Goal: Information Seeking & Learning: Learn about a topic

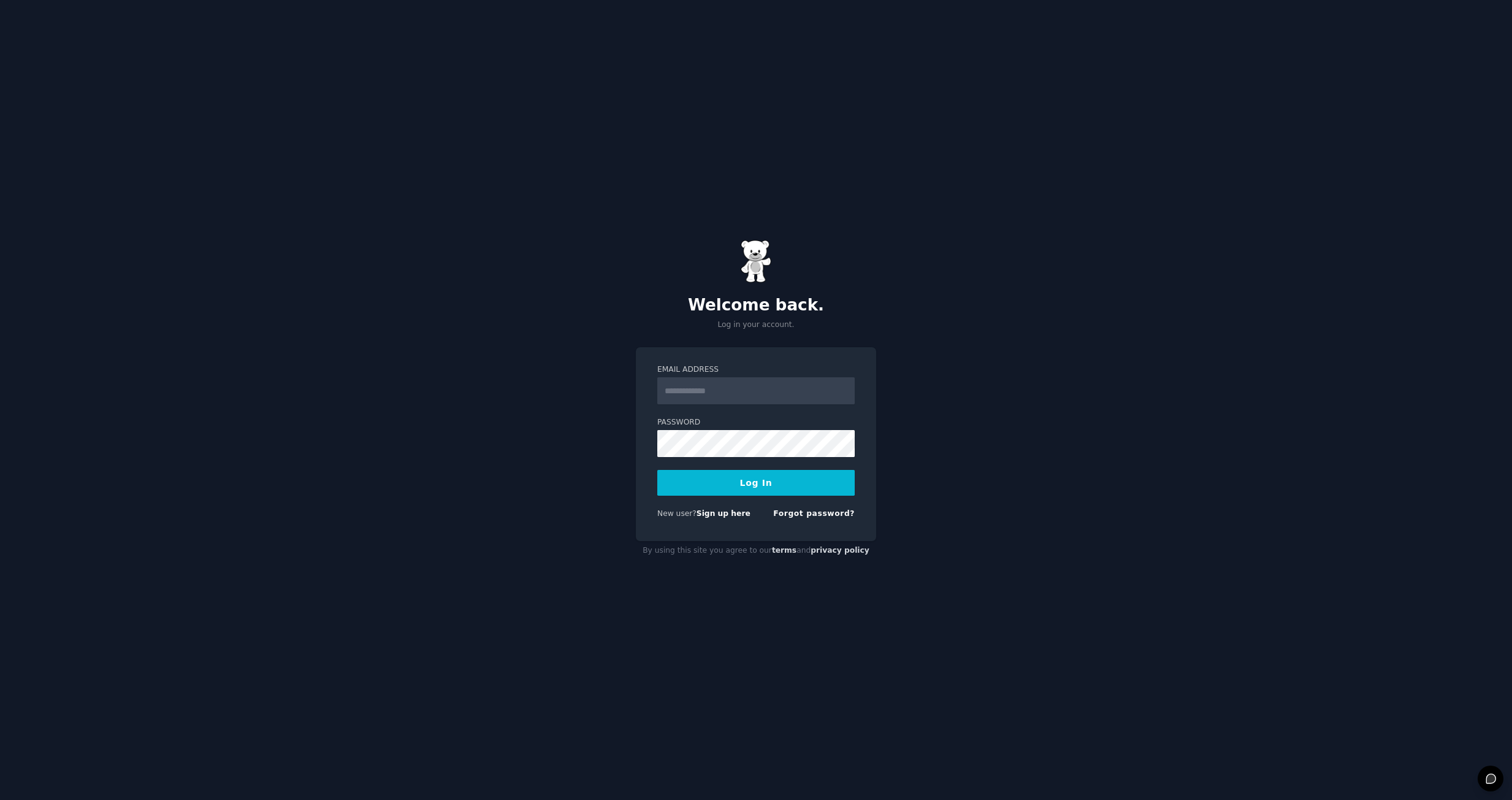
type input "**********"
click at [774, 479] on button "Log In" at bounding box center [756, 482] width 198 height 26
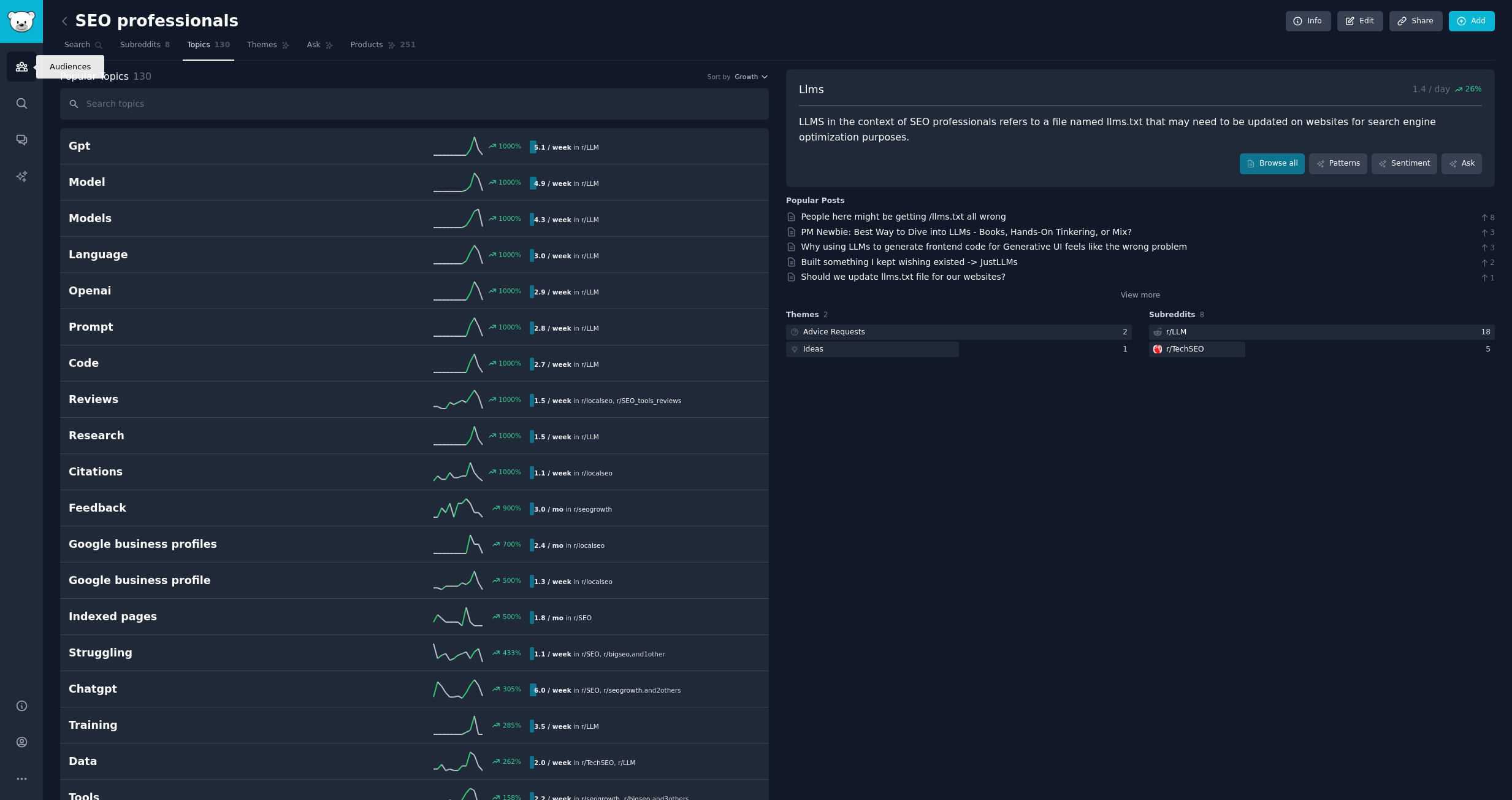
click at [26, 61] on icon "Sidebar" at bounding box center [22, 67] width 13 height 13
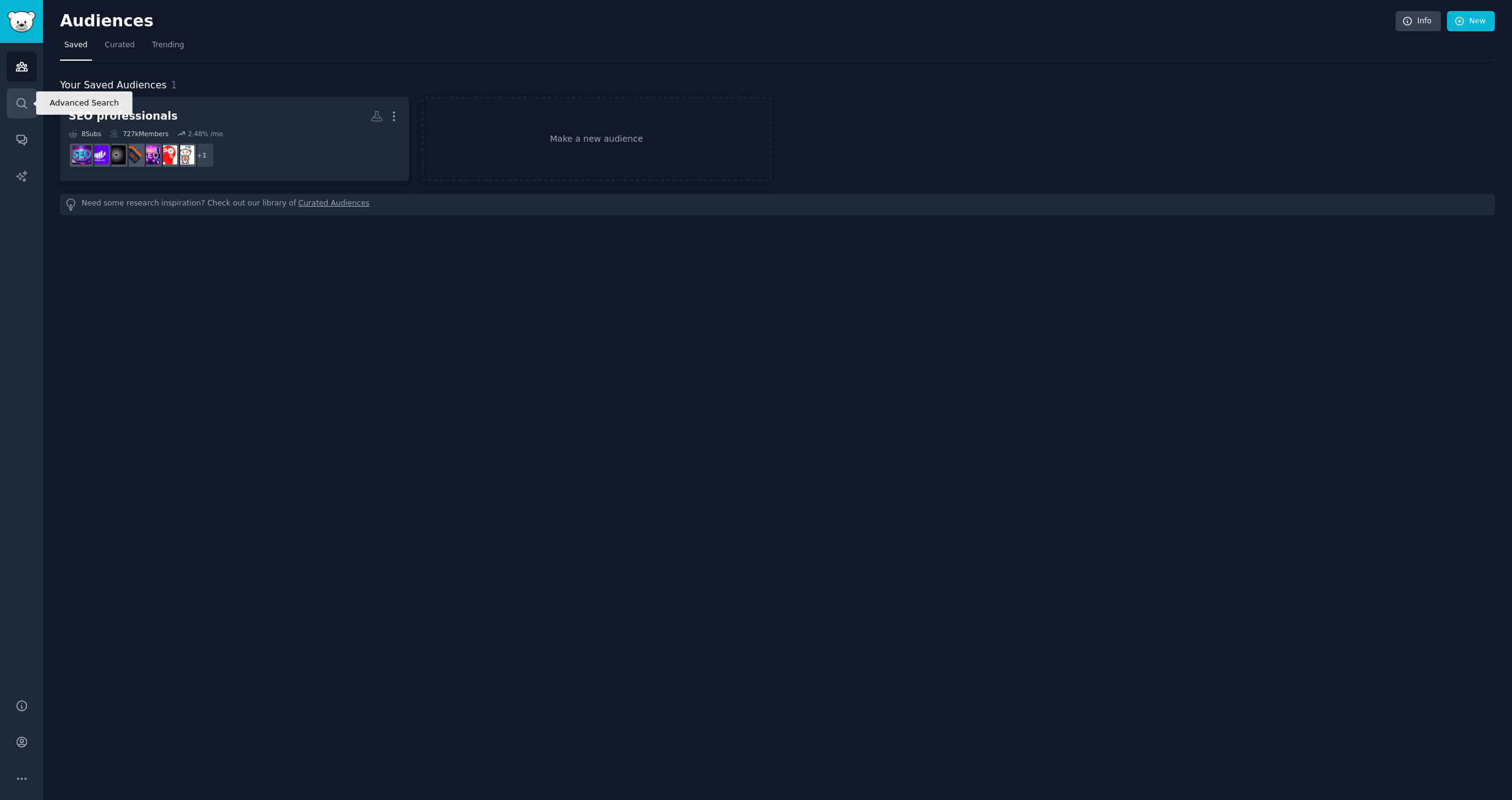
click at [13, 100] on link "Search" at bounding box center [21, 103] width 30 height 30
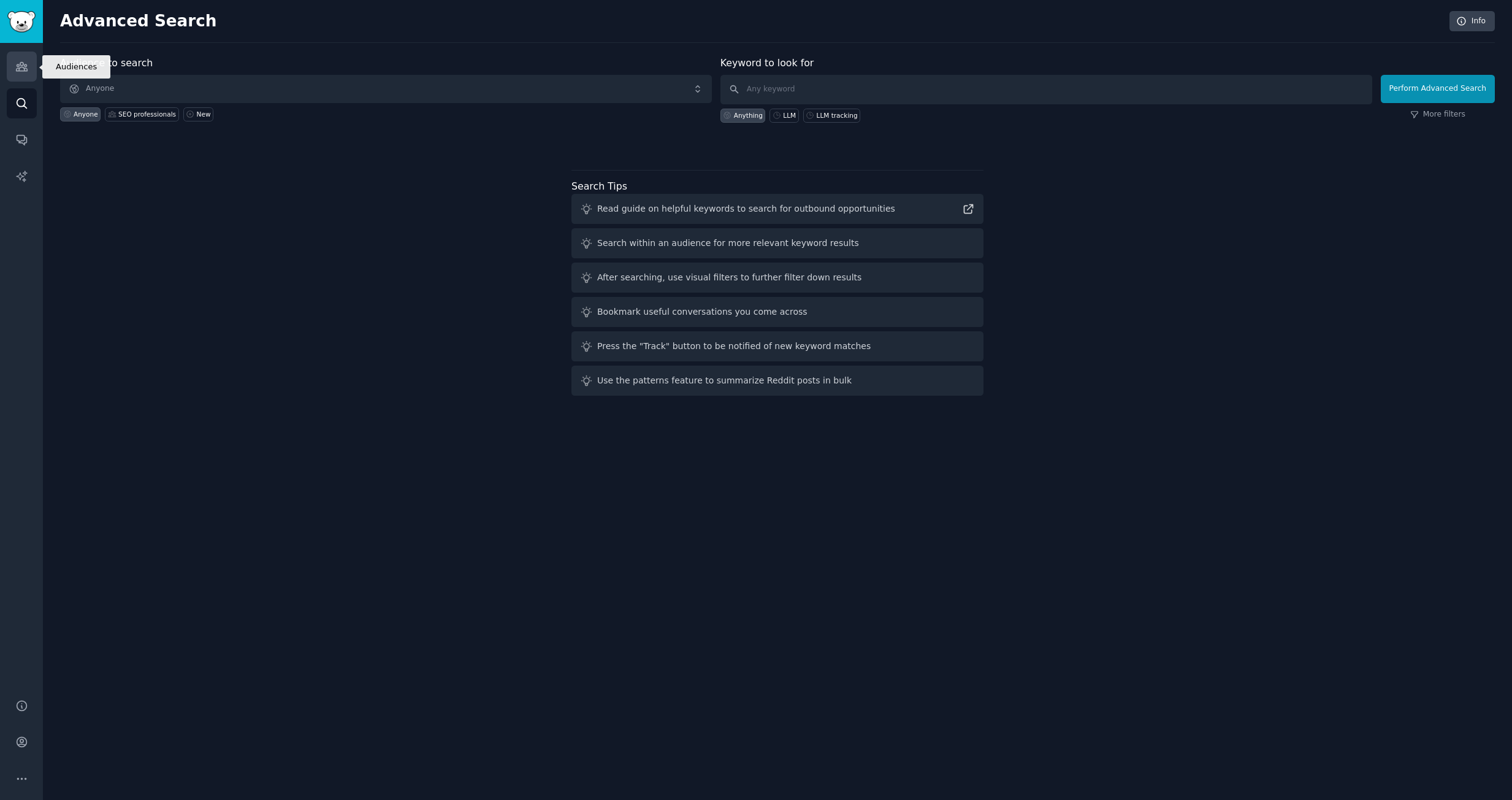
click at [16, 68] on icon "Sidebar" at bounding box center [22, 67] width 13 height 13
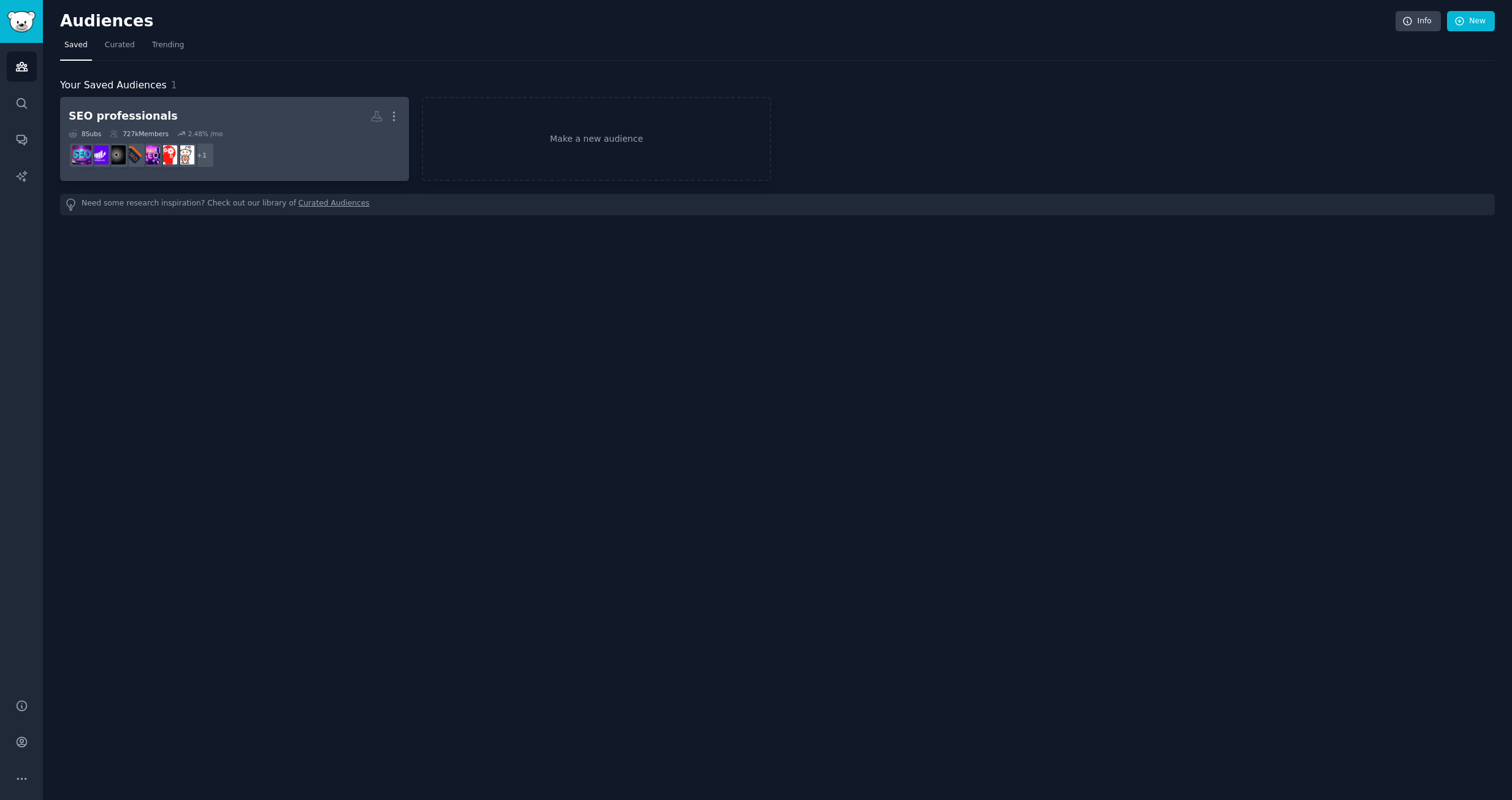
click at [147, 119] on div "SEO professionals" at bounding box center [123, 116] width 109 height 16
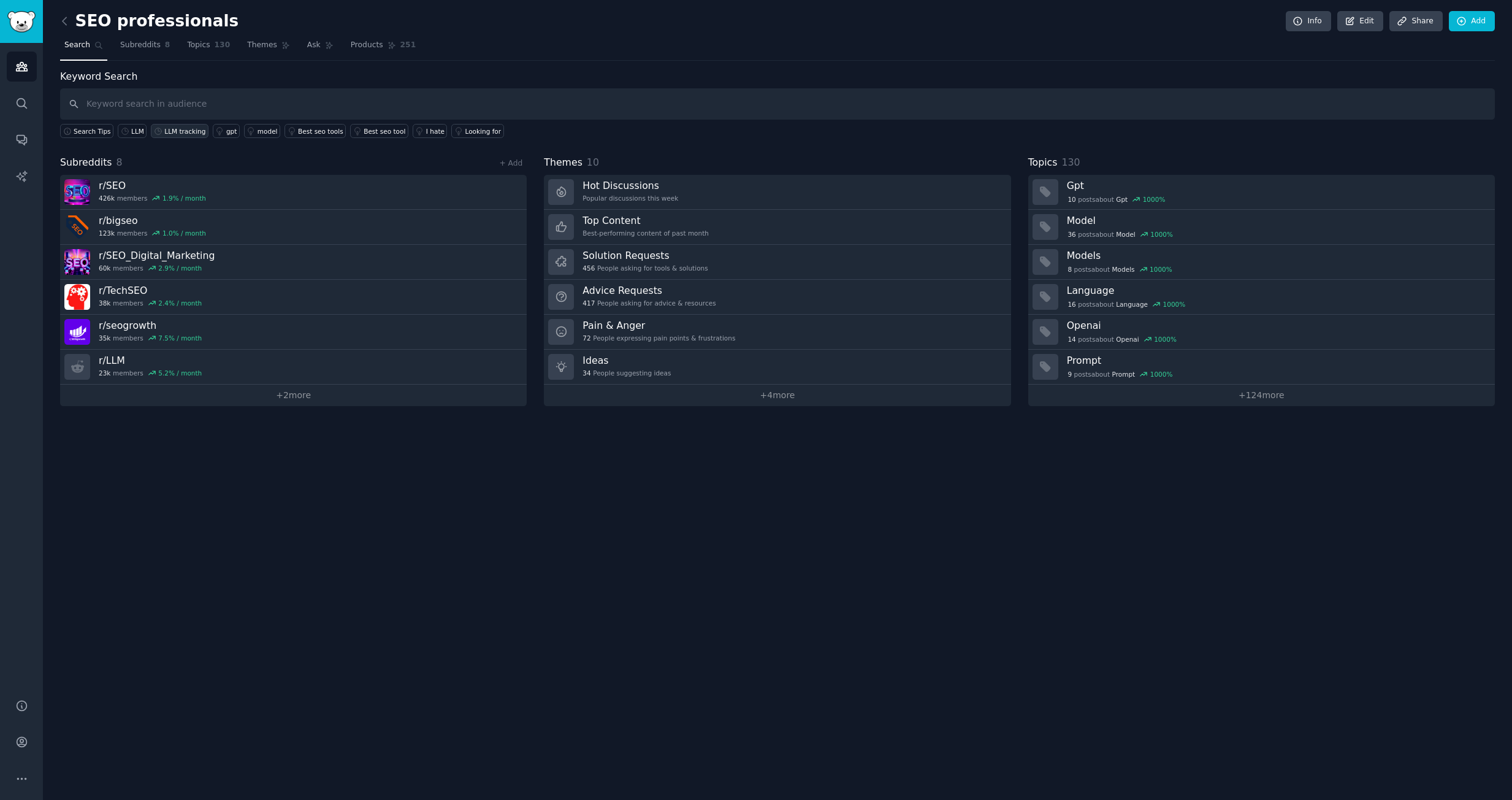
click at [176, 133] on div "LLM tracking" at bounding box center [185, 131] width 41 height 8
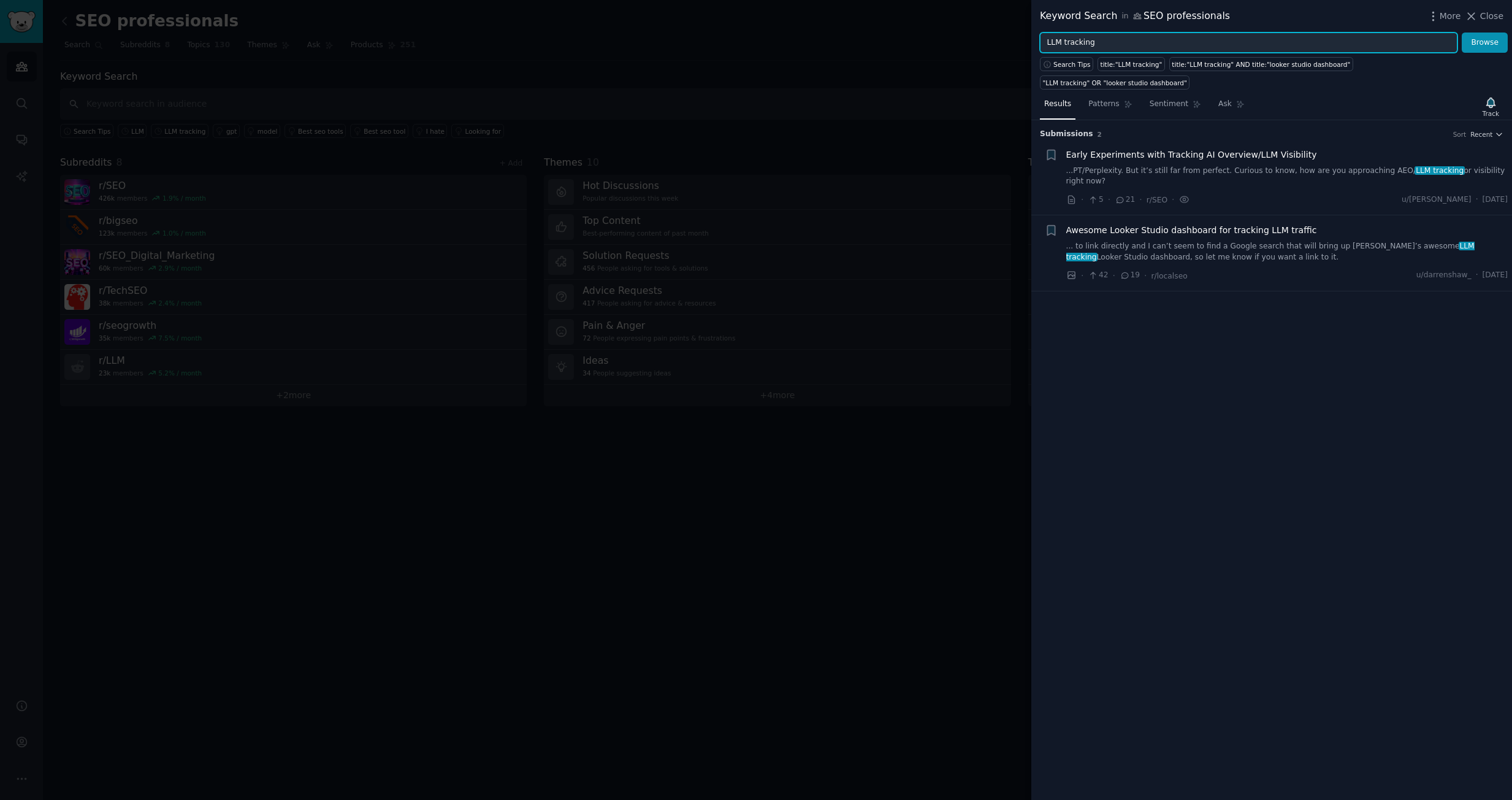
click at [1126, 46] on input "LLM tracking" at bounding box center [1248, 42] width 418 height 21
type input "LLM tracking"
drag, startPoint x: 1009, startPoint y: 52, endPoint x: 946, endPoint y: 54, distance: 63.0
click at [946, 54] on div "Keyword Search in SEO professionals More Close LLM tracking Browse Search Tips …" at bounding box center [756, 400] width 1512 height 800
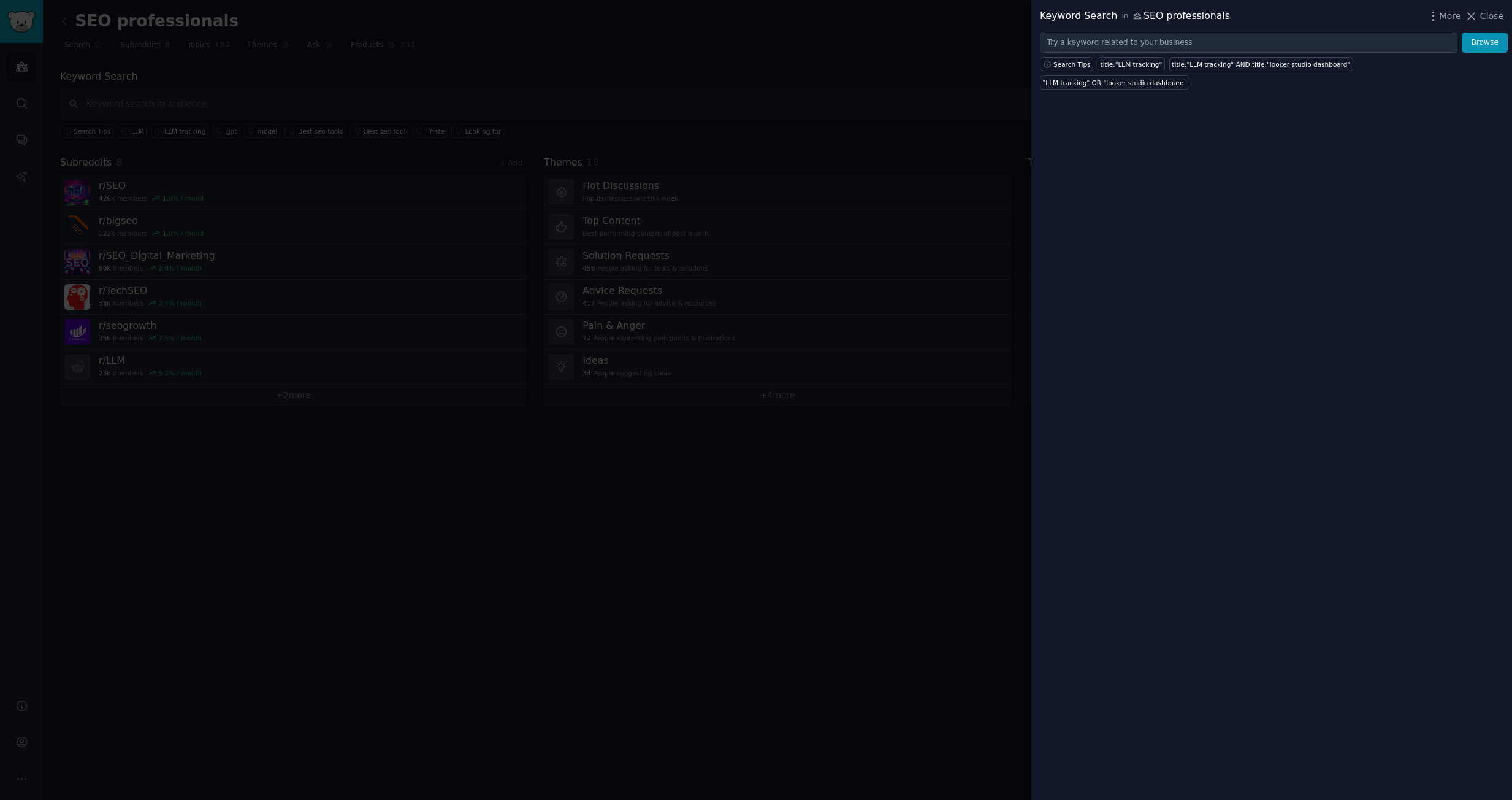
click at [869, 61] on div at bounding box center [756, 400] width 1512 height 800
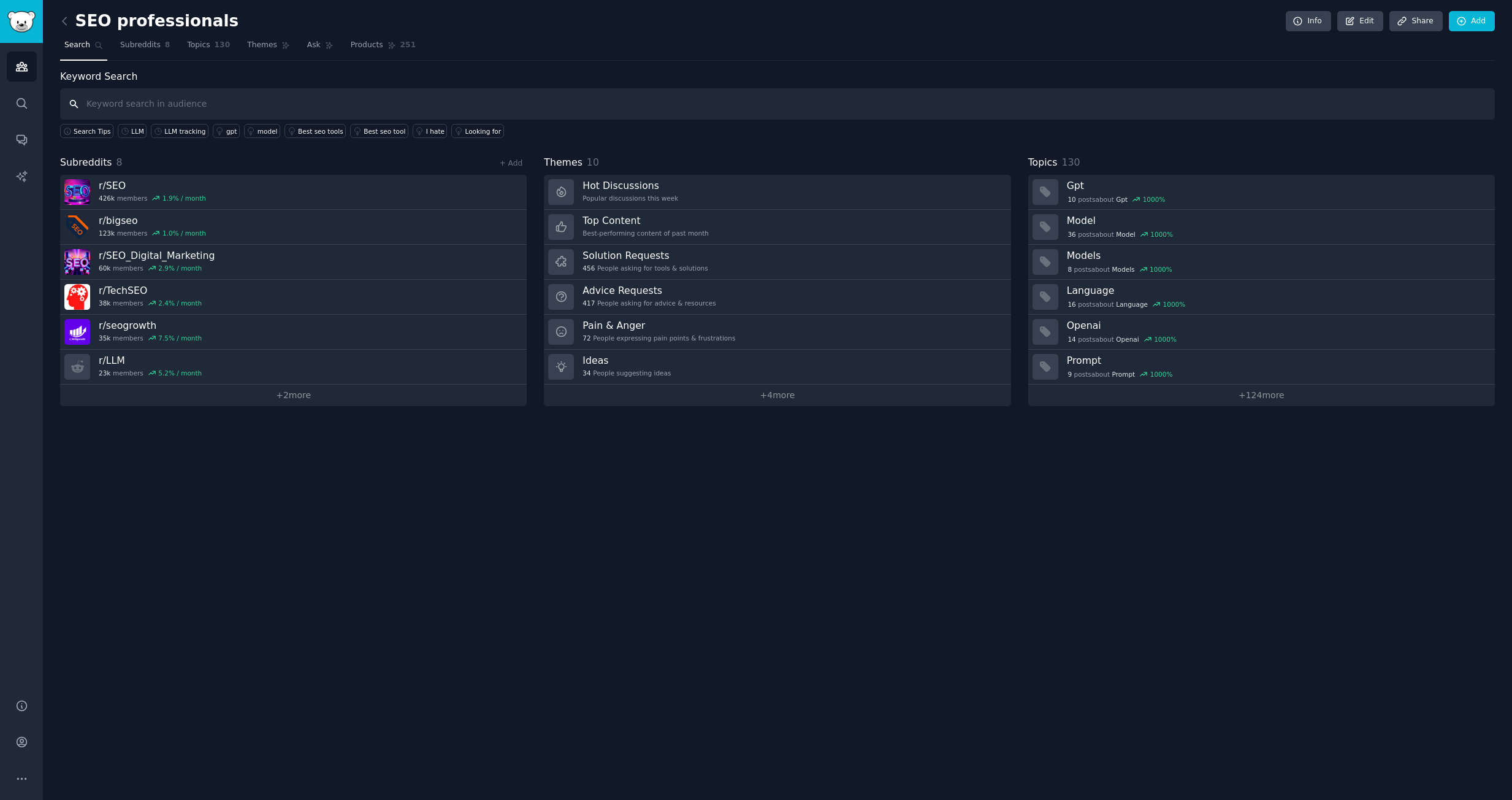
click at [141, 105] on input "text" at bounding box center [778, 104] width 1435 height 31
type input "llm"
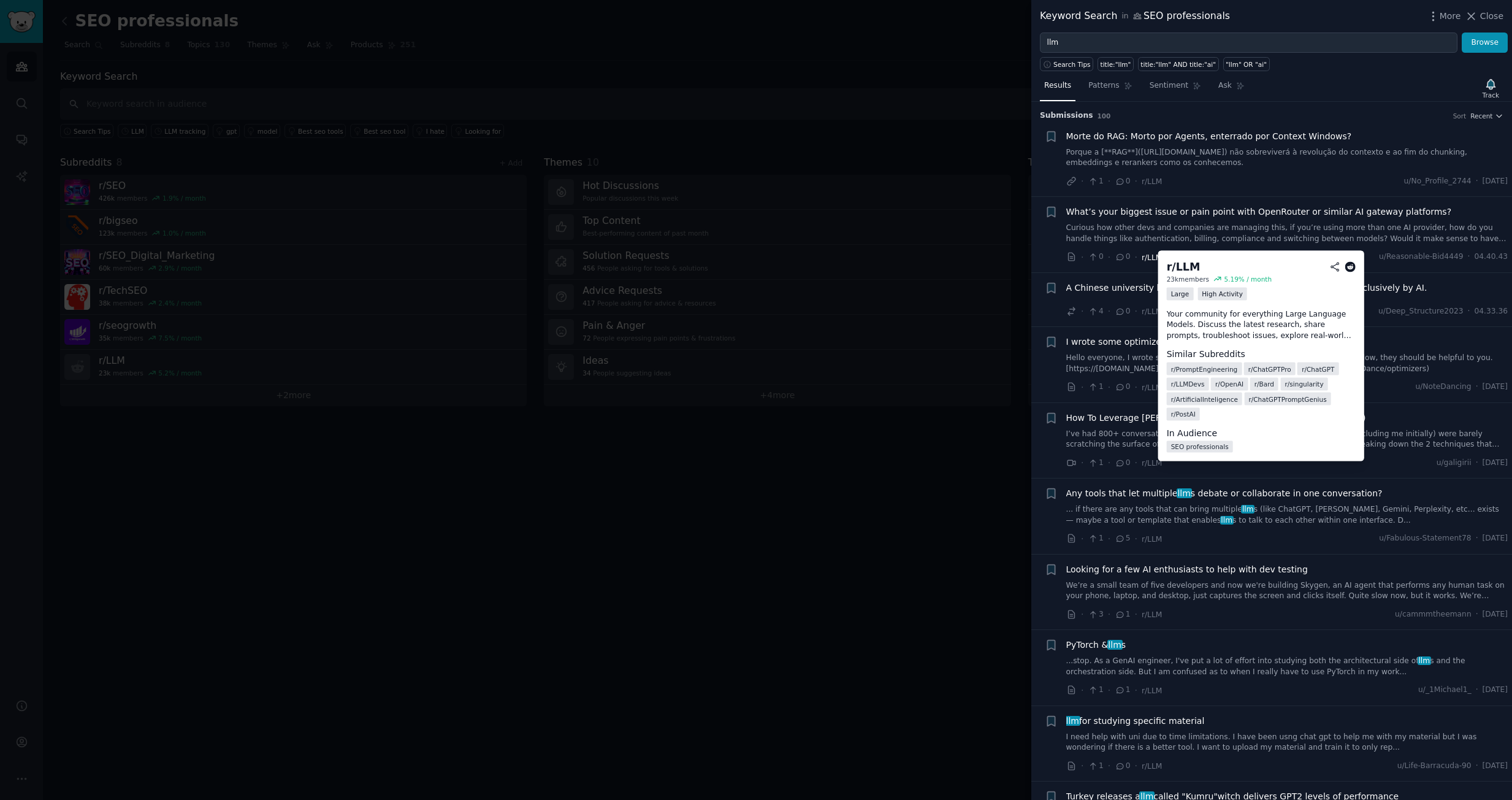
click at [1153, 259] on span "r/LLM" at bounding box center [1152, 257] width 21 height 8
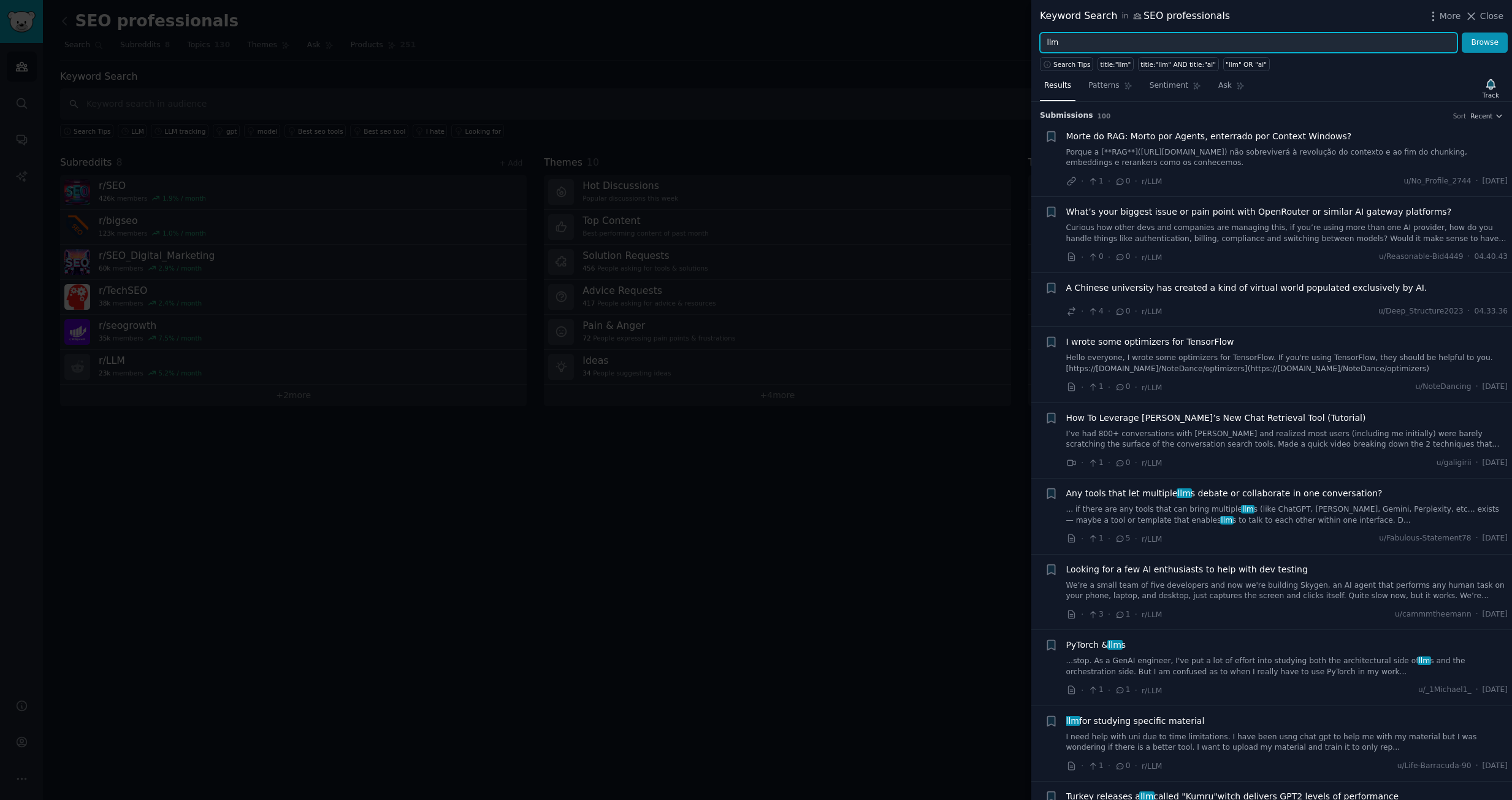
drag, startPoint x: 1060, startPoint y: 45, endPoint x: 1013, endPoint y: 47, distance: 47.0
click at [1013, 46] on div "Keyword Search in SEO professionals More Close llm Browse Search Tips title:"ll…" at bounding box center [756, 400] width 1512 height 800
click at [1462, 32] on button "Browse" at bounding box center [1485, 42] width 46 height 21
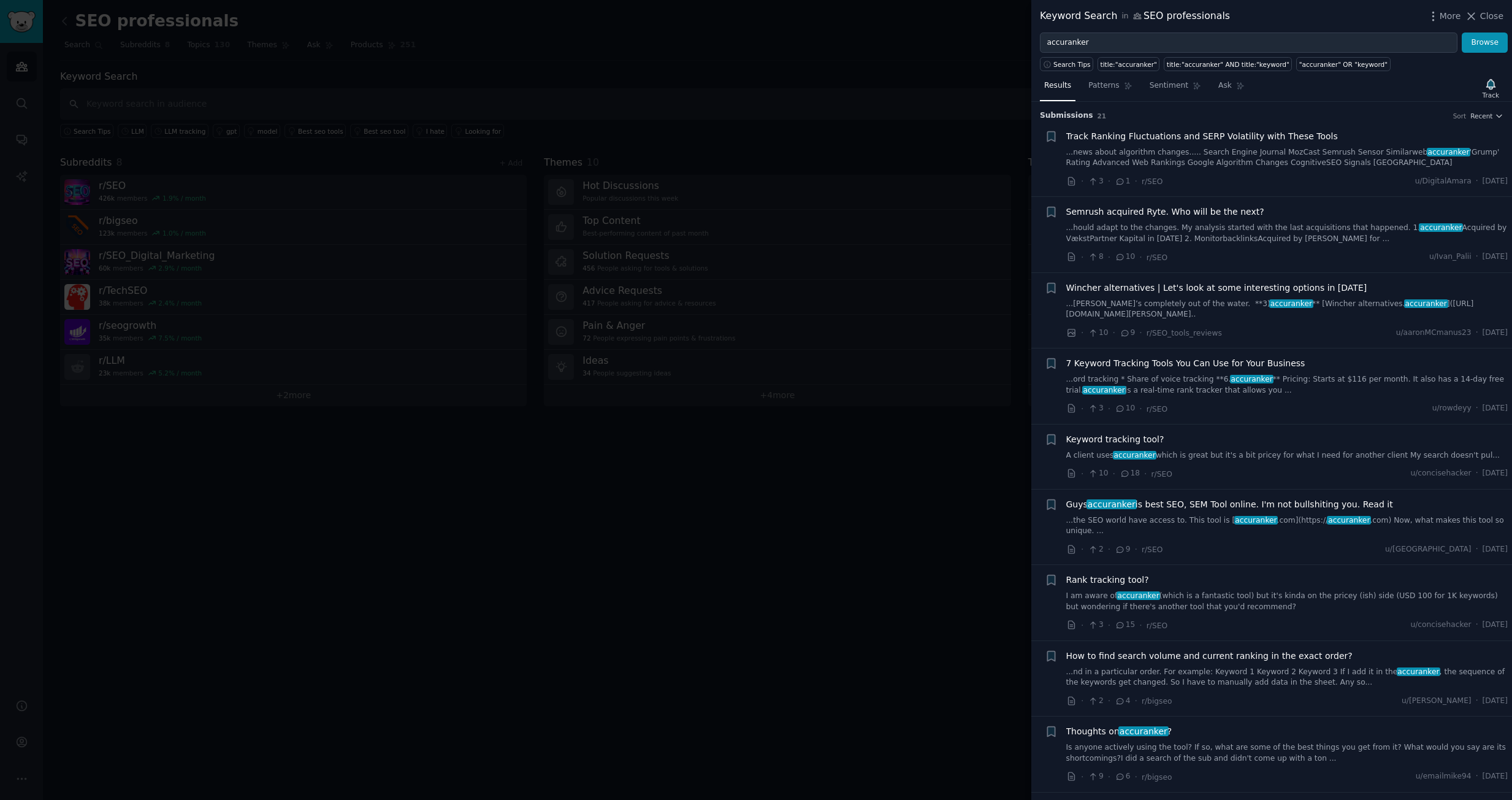
click at [1343, 108] on div "Submission s 21 Sort Recent" at bounding box center [1271, 112] width 464 height 20
drag, startPoint x: 1093, startPoint y: 42, endPoint x: 1030, endPoint y: 47, distance: 63.2
click at [1030, 47] on div "Keyword Search in SEO professionals More Close accuranker Browse Search Tips ti…" at bounding box center [756, 400] width 1512 height 800
click at [1462, 32] on button "Browse" at bounding box center [1485, 42] width 46 height 21
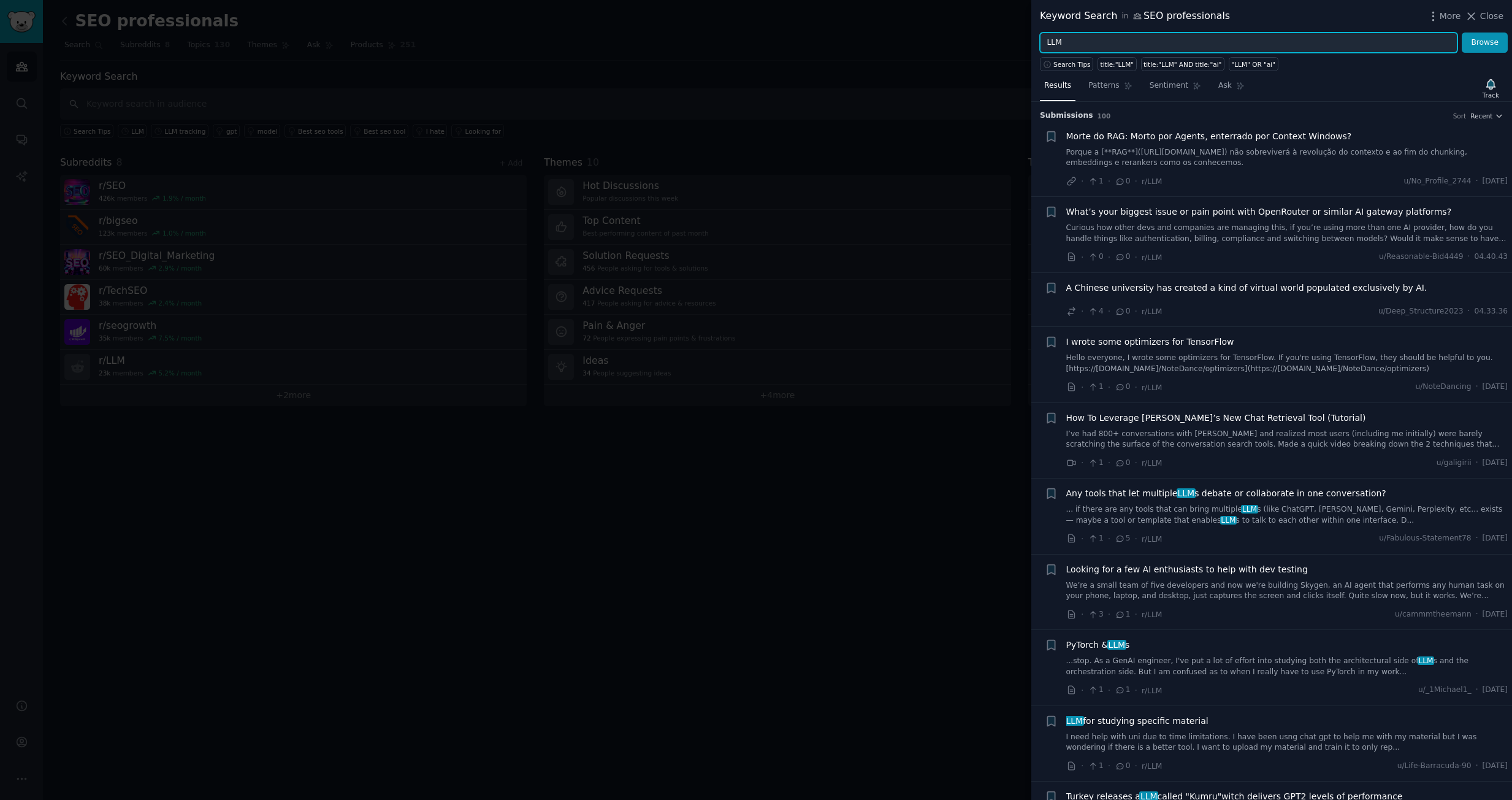
drag, startPoint x: 1088, startPoint y: 43, endPoint x: 913, endPoint y: 44, distance: 175.0
click at [918, 44] on div "Keyword Search in SEO professionals More Close LLM Browse Search Tips title:"LL…" at bounding box center [756, 400] width 1512 height 800
click at [1462, 32] on button "Browse" at bounding box center [1485, 42] width 46 height 21
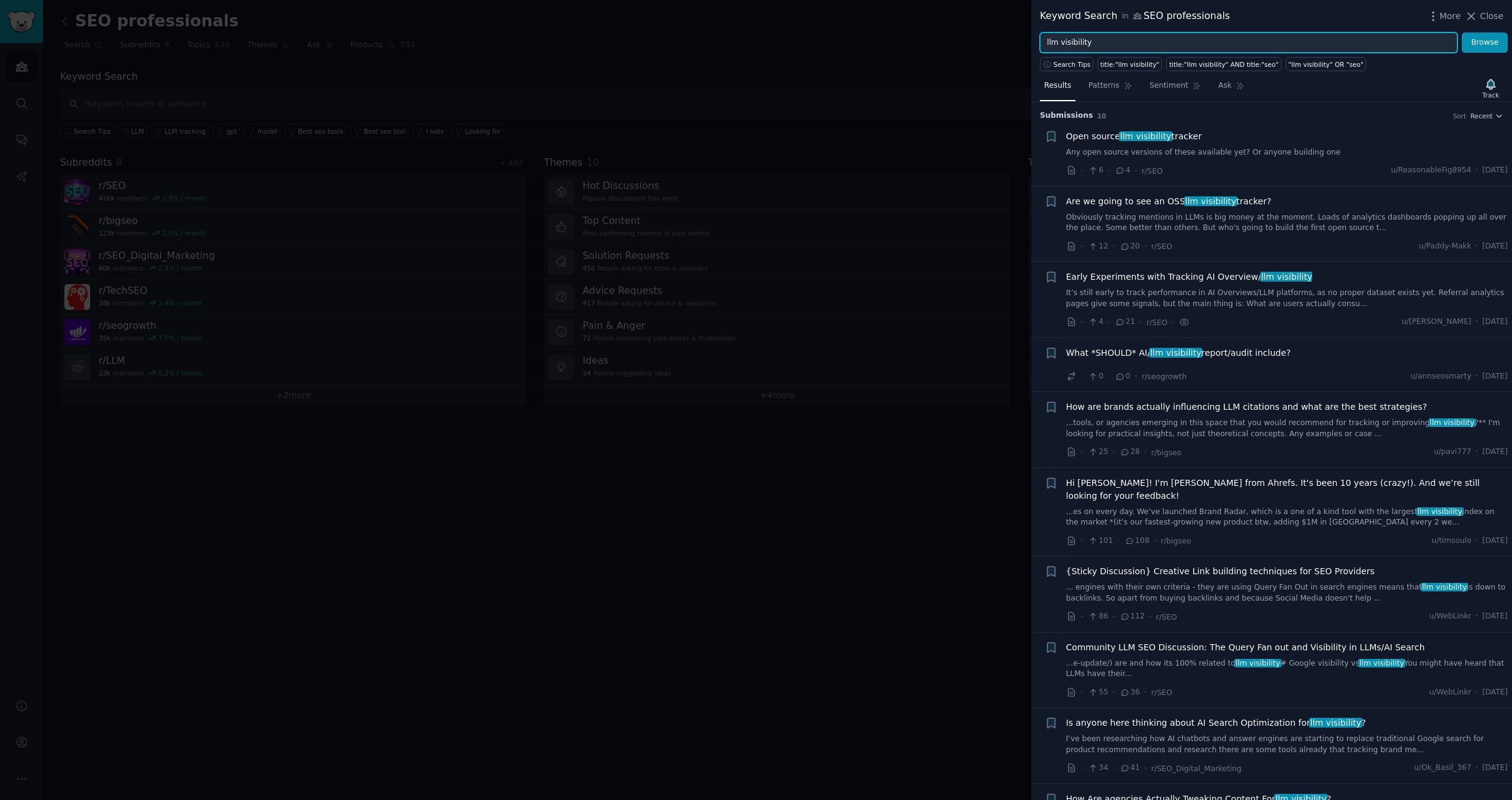
scroll to position [47, 0]
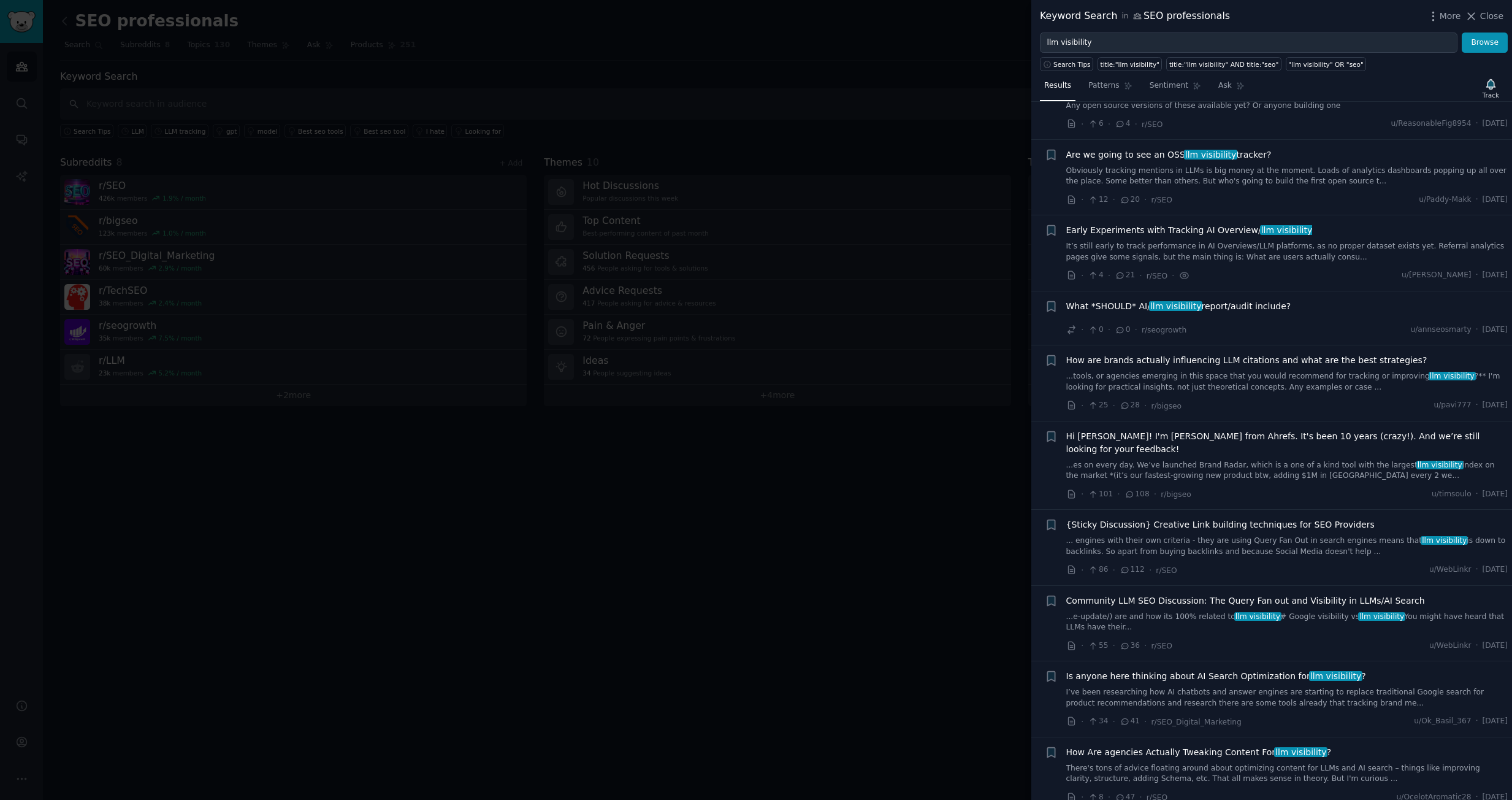
click at [1217, 687] on link "I’ve been researching how AI chatbots and answer engines are starting to replac…" at bounding box center [1287, 698] width 442 height 21
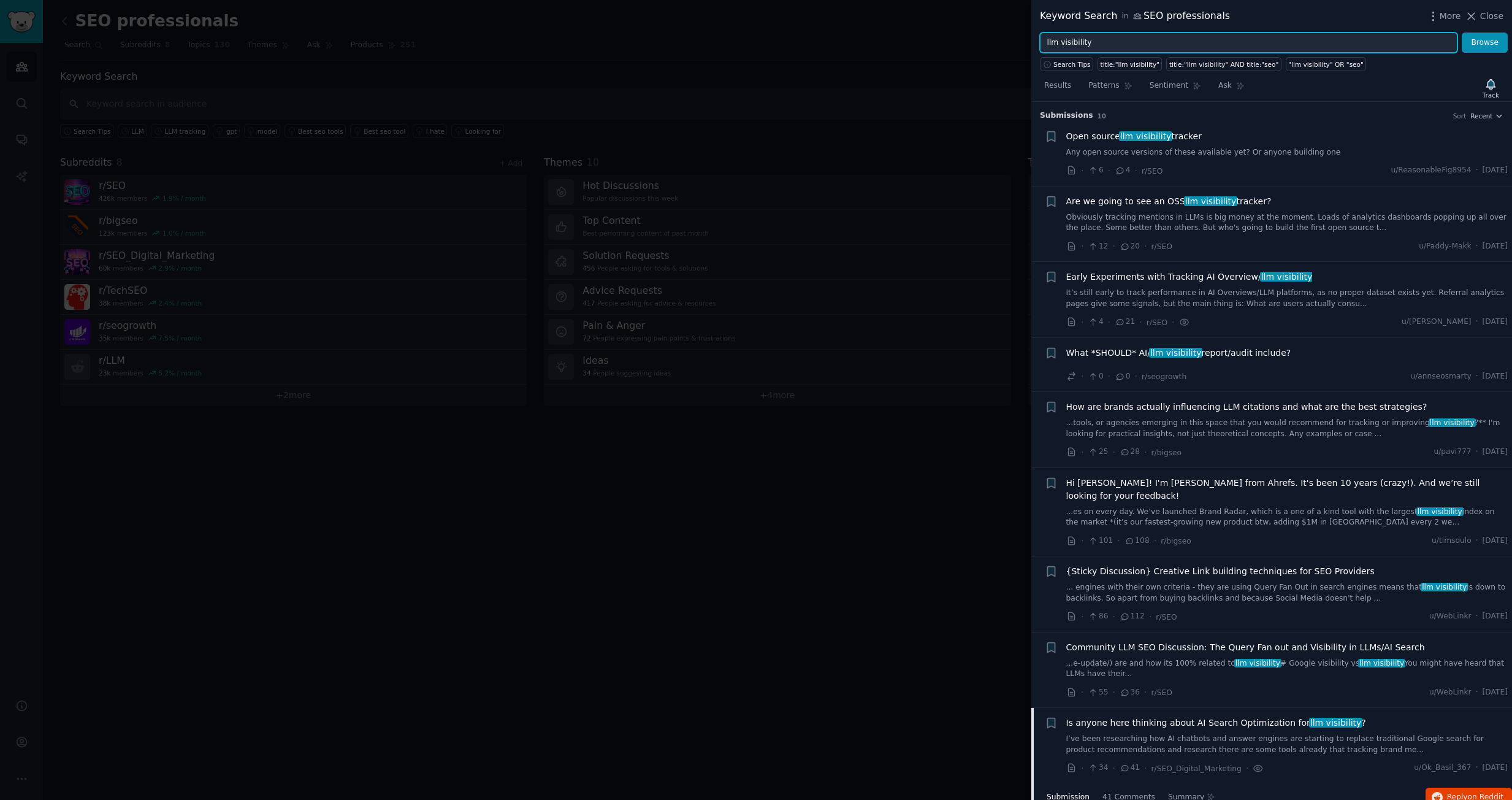
drag, startPoint x: 1094, startPoint y: 47, endPoint x: 884, endPoint y: 57, distance: 210.2
click at [908, 53] on div "Keyword Search in SEO professionals More Close llm visibility Browse Search Tip…" at bounding box center [756, 400] width 1512 height 800
type input "g"
type input "GEO"
click at [1462, 32] on button "Browse" at bounding box center [1485, 42] width 46 height 21
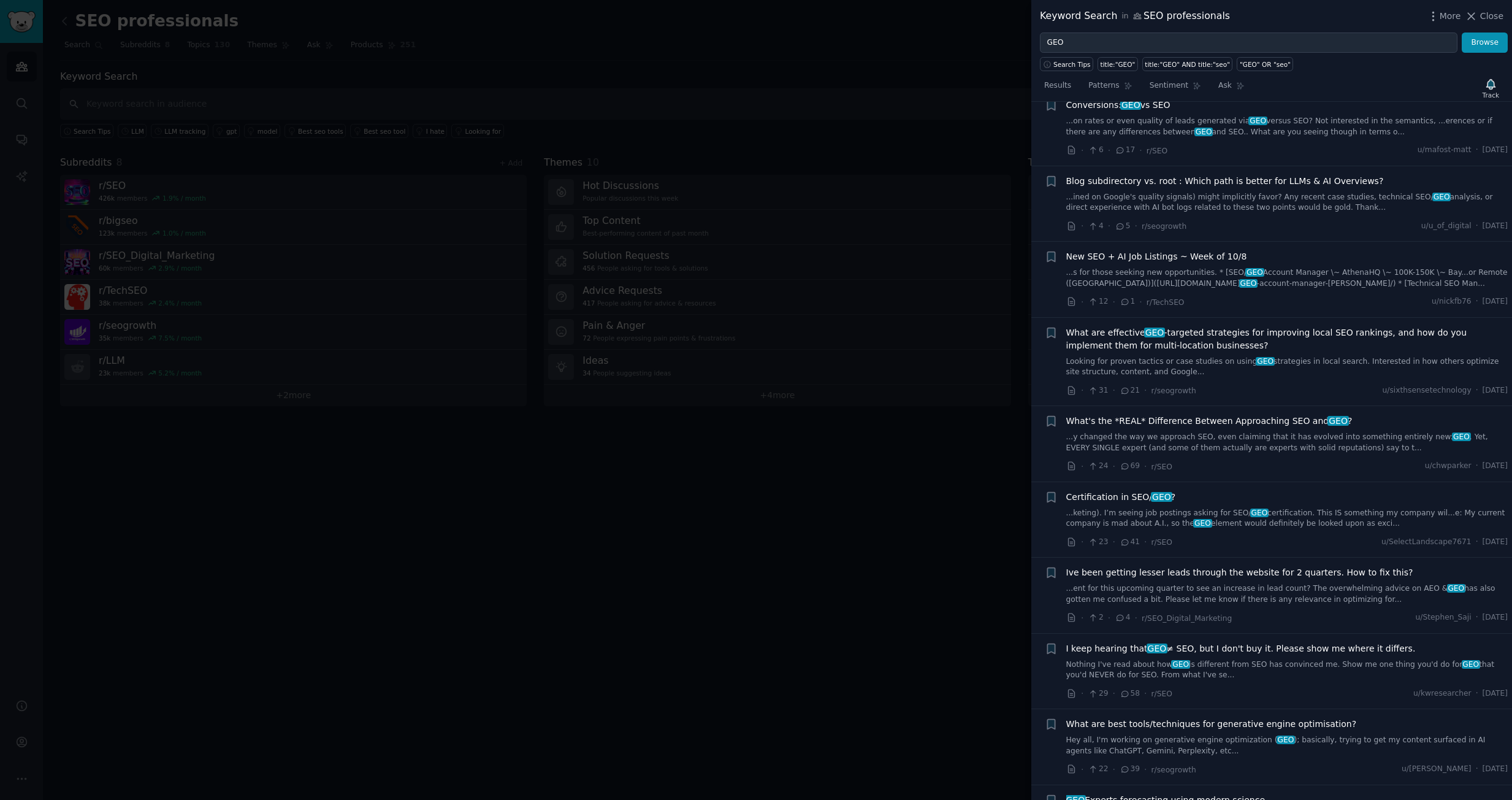
scroll to position [613, 0]
